Goal: Information Seeking & Learning: Learn about a topic

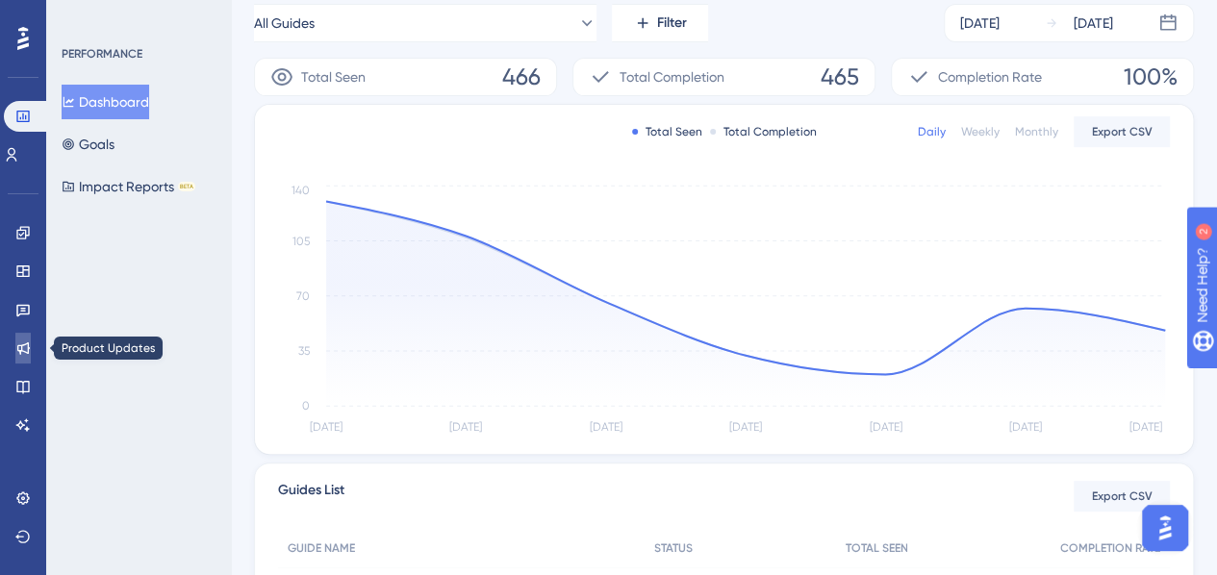
click at [25, 346] on icon at bounding box center [22, 348] width 15 height 15
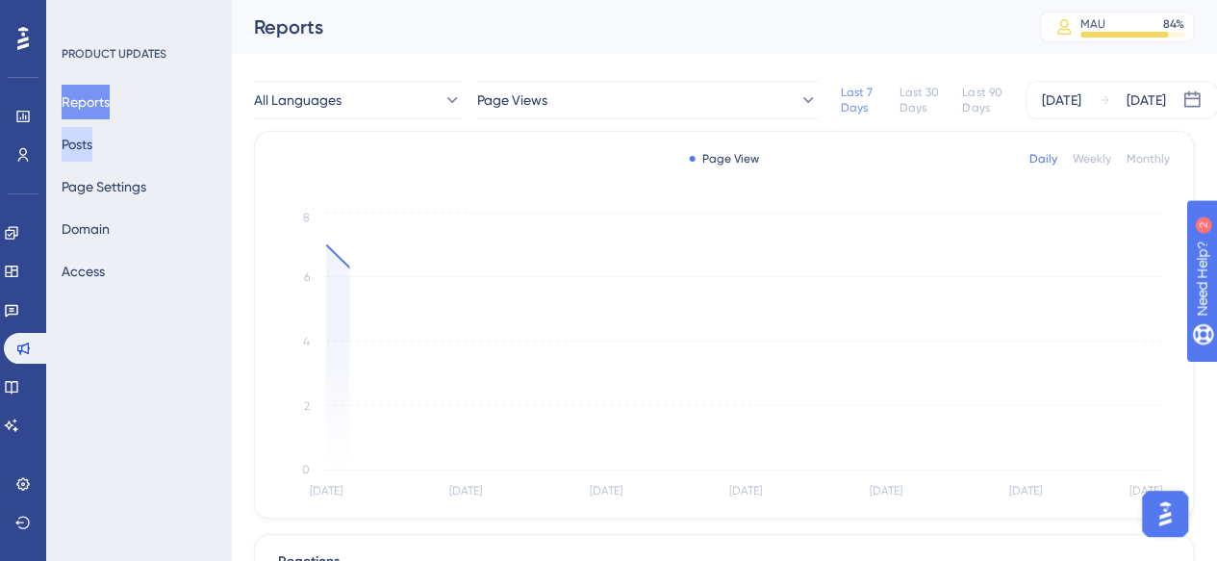
click at [71, 140] on button "Posts" at bounding box center [77, 144] width 31 height 35
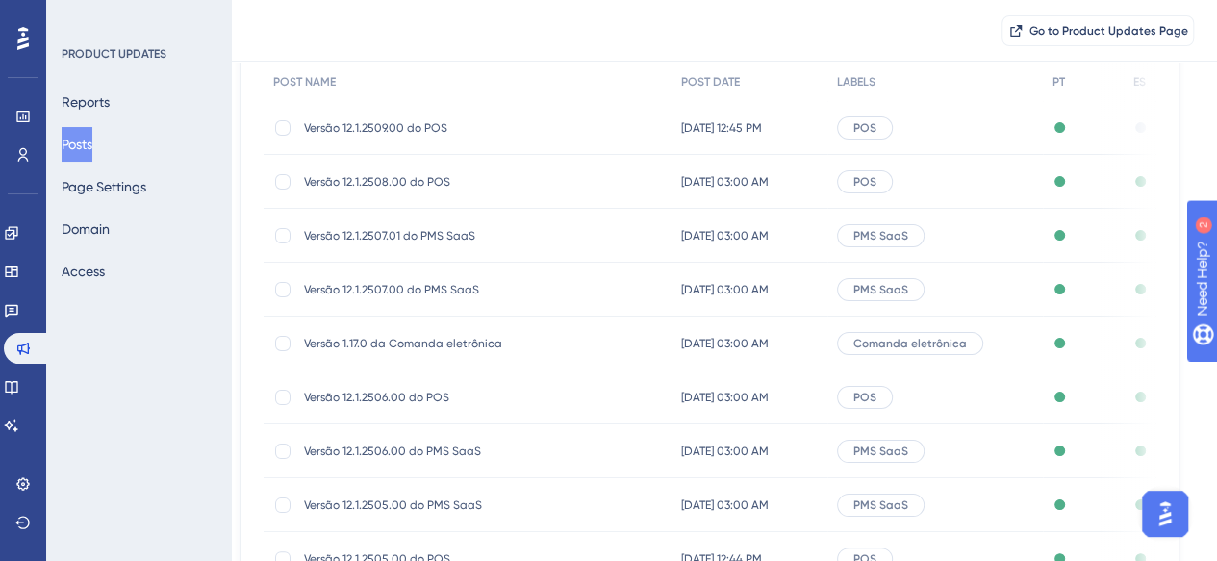
scroll to position [192, 15]
click at [430, 182] on span "Versão 12.1.2508.00 do POS" at bounding box center [457, 181] width 308 height 15
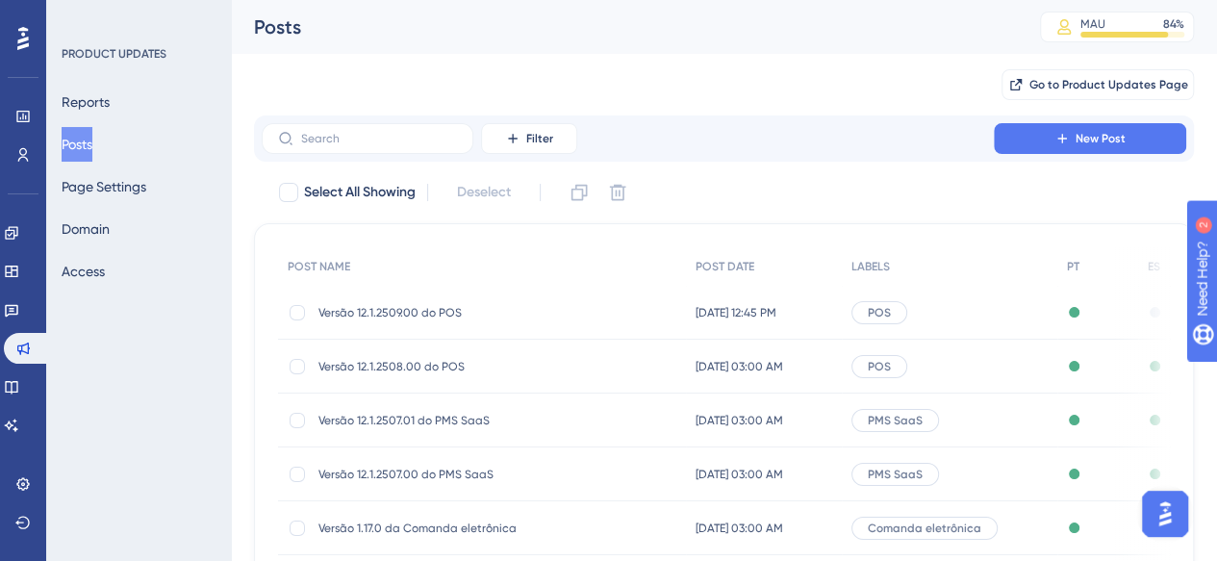
scroll to position [192, 14]
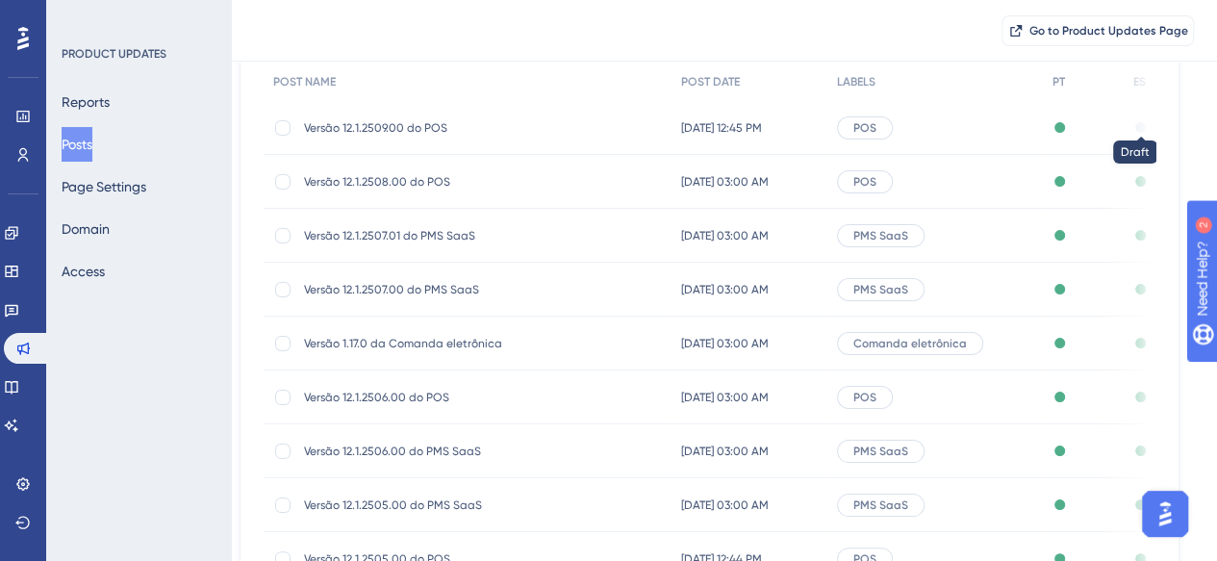
click at [1137, 130] on div at bounding box center [1140, 127] width 11 height 11
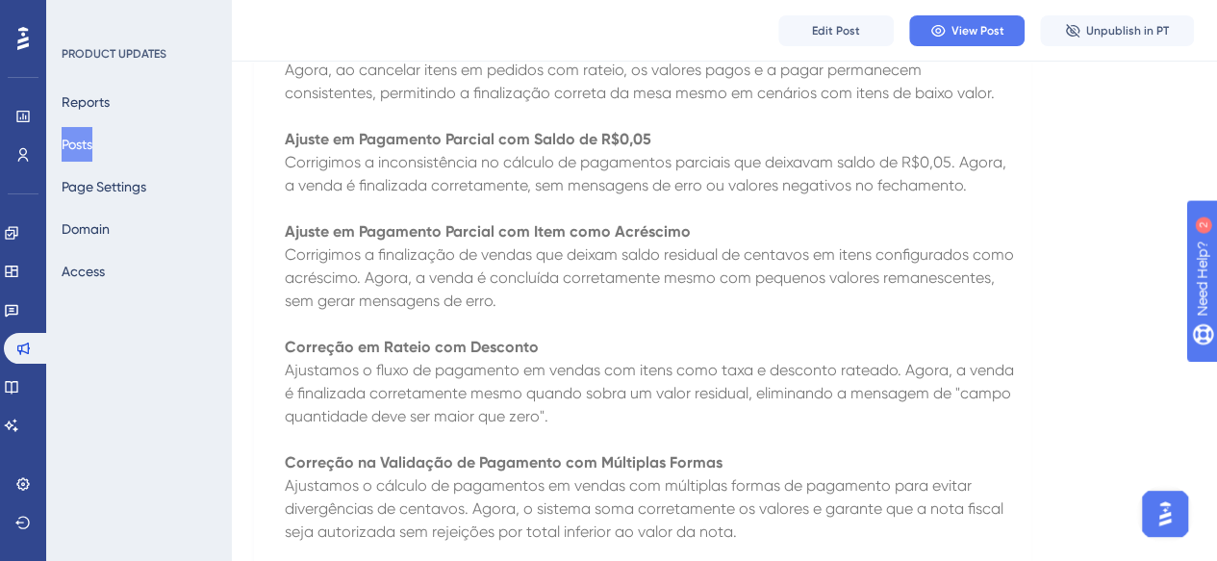
scroll to position [2020, 0]
